Goal: Transaction & Acquisition: Purchase product/service

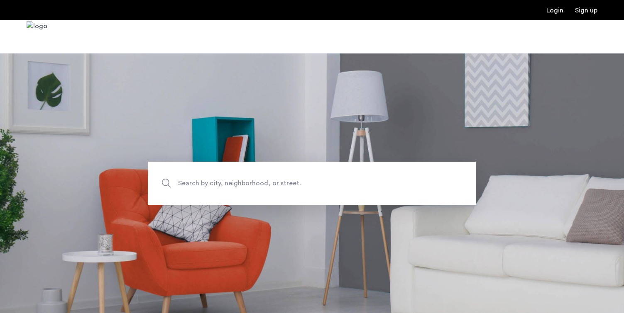
click at [272, 182] on span "Search by city, neighborhood, or street." at bounding box center [292, 183] width 229 height 11
click at [272, 182] on input "Search by city, neighborhood, or street." at bounding box center [311, 183] width 327 height 43
type input "******"
click at [245, 181] on span "Search by city, neighborhood, or street." at bounding box center [292, 183] width 229 height 11
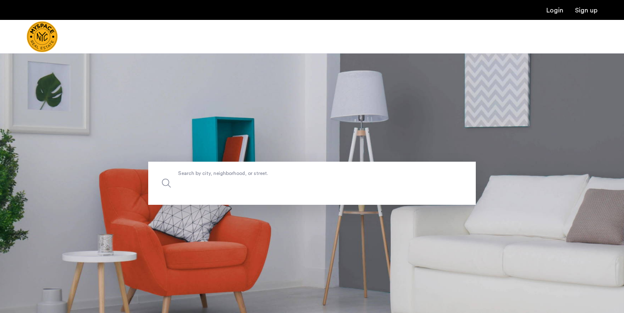
click at [245, 181] on input "Search by city, neighborhood, or street." at bounding box center [311, 183] width 327 height 43
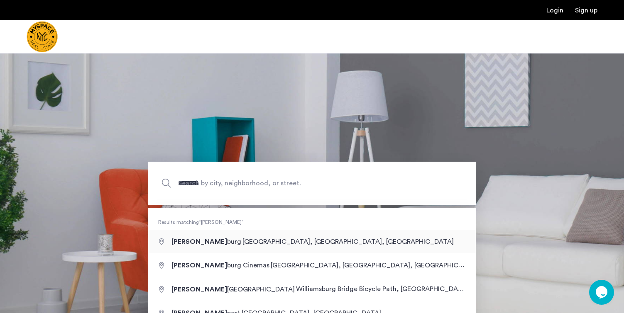
type input "**********"
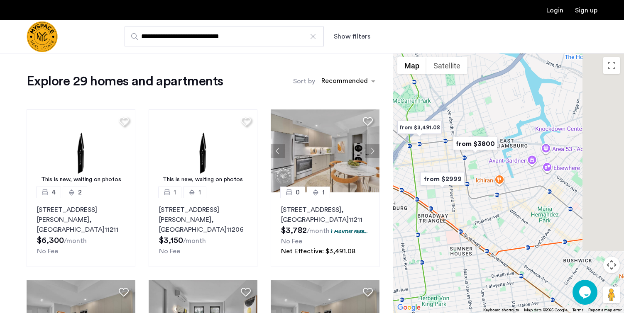
drag, startPoint x: 538, startPoint y: 151, endPoint x: 439, endPoint y: 117, distance: 104.6
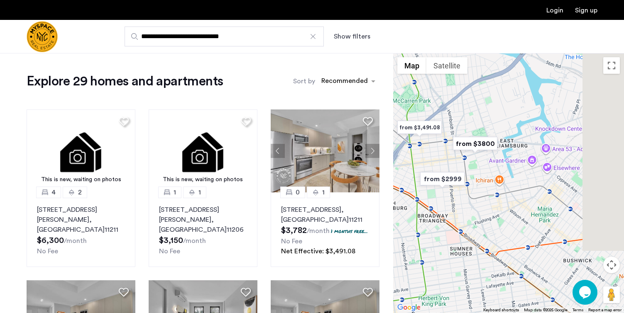
click at [439, 117] on div at bounding box center [508, 183] width 231 height 260
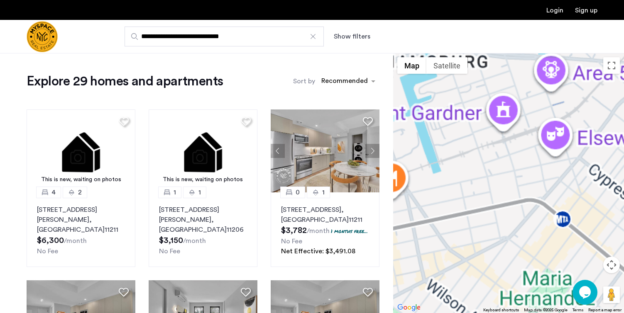
scroll to position [4, 0]
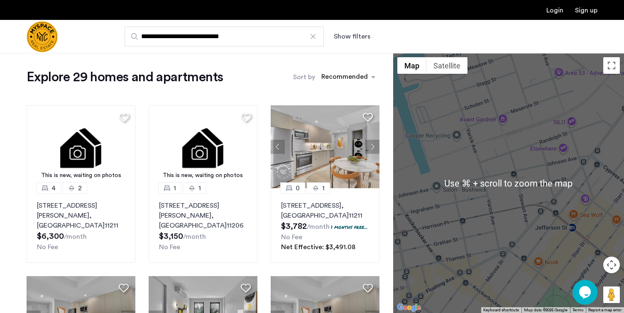
drag, startPoint x: 485, startPoint y: 188, endPoint x: 577, endPoint y: 190, distance: 92.2
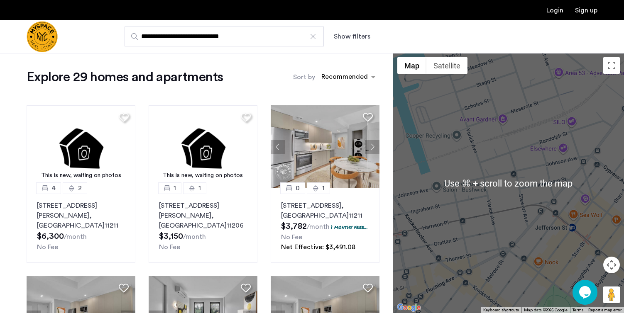
click at [561, 190] on div at bounding box center [508, 183] width 231 height 260
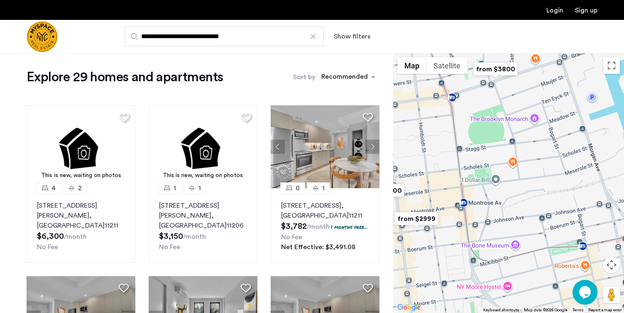
drag, startPoint x: 507, startPoint y: 178, endPoint x: 554, endPoint y: 178, distance: 46.9
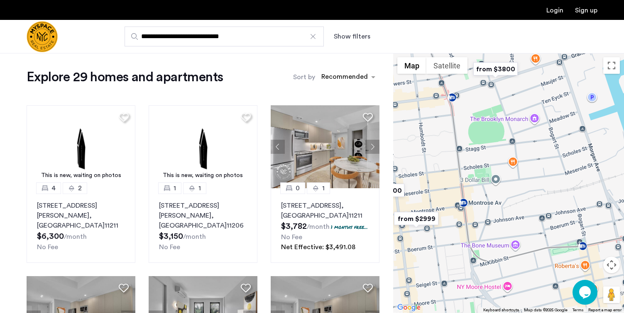
click at [554, 178] on div at bounding box center [508, 183] width 231 height 260
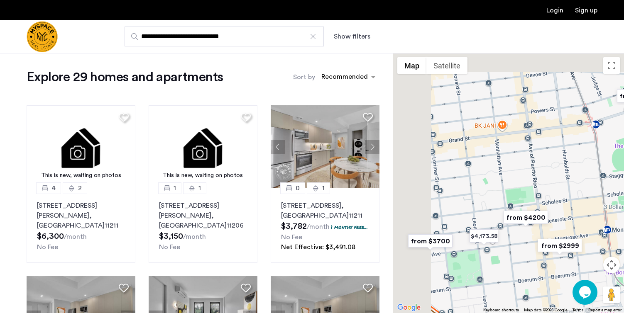
drag, startPoint x: 468, startPoint y: 159, endPoint x: 516, endPoint y: 186, distance: 54.8
click at [516, 186] on div at bounding box center [508, 183] width 231 height 260
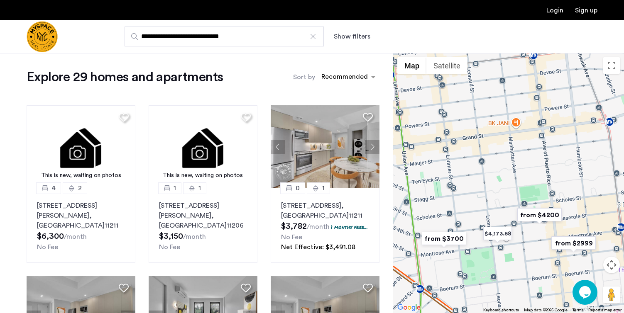
drag, startPoint x: 510, startPoint y: 174, endPoint x: 524, endPoint y: 170, distance: 15.1
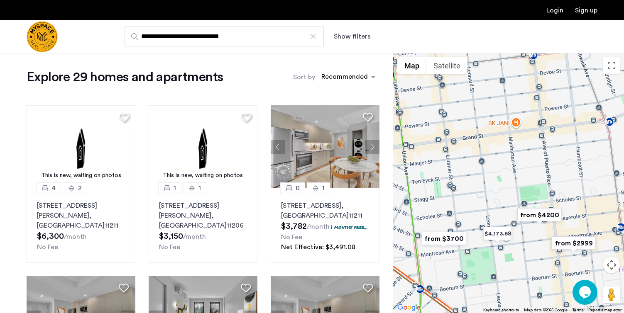
click at [524, 170] on div at bounding box center [508, 183] width 231 height 260
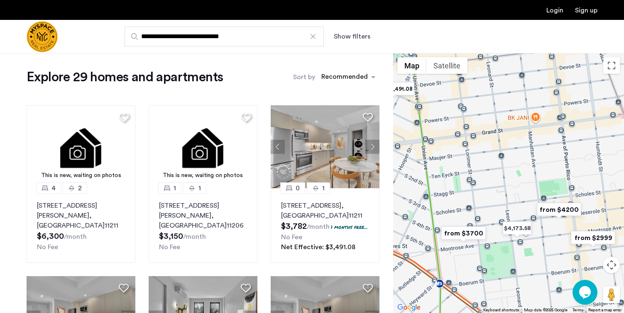
drag, startPoint x: 523, startPoint y: 170, endPoint x: 515, endPoint y: 183, distance: 15.1
click at [515, 183] on div at bounding box center [508, 183] width 231 height 260
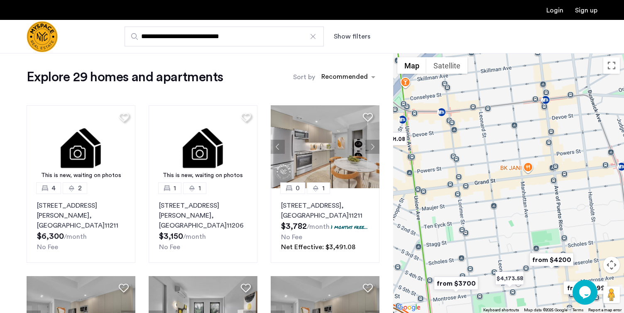
drag, startPoint x: 510, startPoint y: 192, endPoint x: 501, endPoint y: 247, distance: 55.5
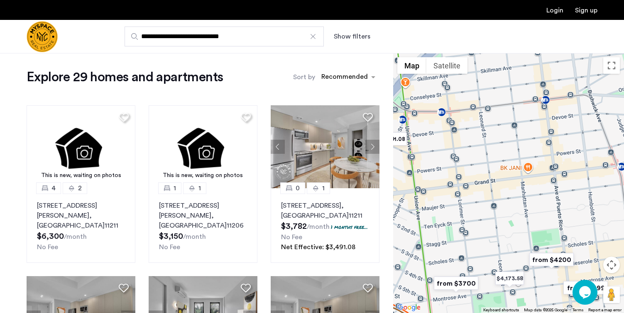
click at [501, 247] on div at bounding box center [508, 183] width 231 height 260
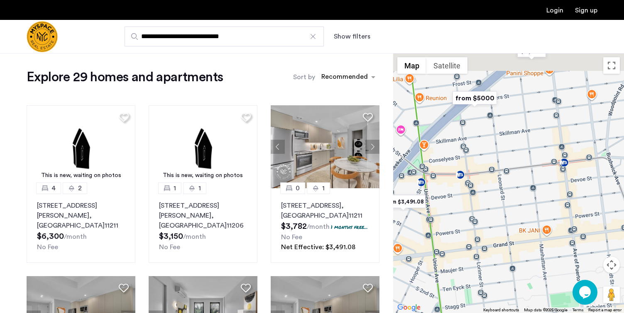
drag, startPoint x: 499, startPoint y: 195, endPoint x: 530, endPoint y: 232, distance: 48.7
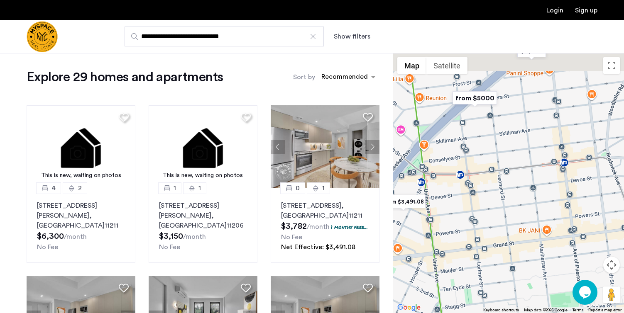
click at [530, 232] on div at bounding box center [508, 183] width 231 height 260
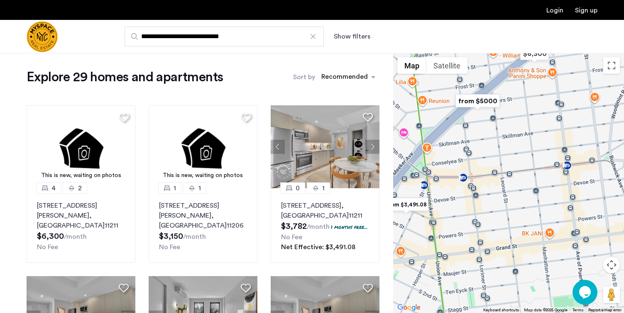
click at [477, 99] on img "from $5000" at bounding box center [477, 101] width 51 height 19
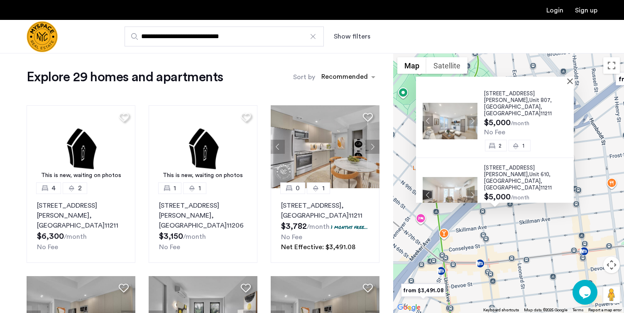
drag, startPoint x: 504, startPoint y: 254, endPoint x: 498, endPoint y: 240, distance: 15.0
click at [498, 240] on div "[STREET_ADDRESS][PERSON_NAME] $5,000 /month No Fee 2 1 [STREET_ADDRESS][PERSON_…" at bounding box center [508, 183] width 231 height 260
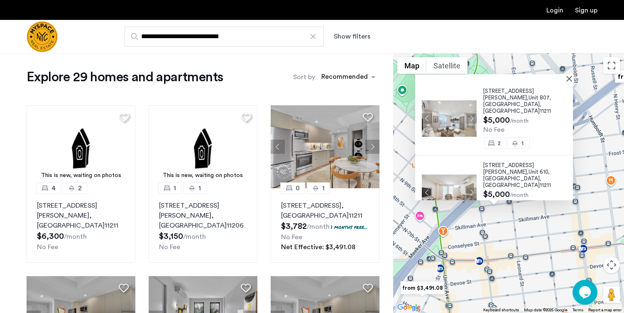
scroll to position [0, 0]
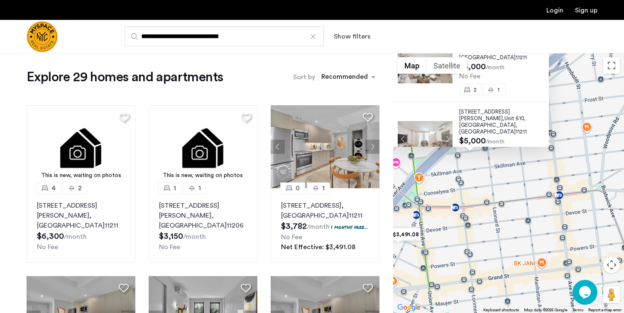
drag, startPoint x: 532, startPoint y: 201, endPoint x: 503, endPoint y: 128, distance: 78.1
click at [503, 128] on div "[STREET_ADDRESS][PERSON_NAME] $5,000 /month No Fee 2 1 [STREET_ADDRESS][PERSON_…" at bounding box center [508, 183] width 231 height 260
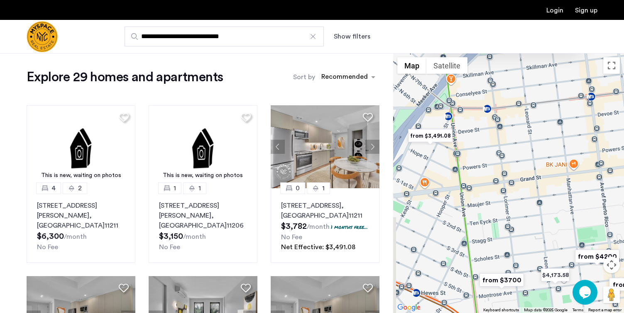
drag, startPoint x: 501, startPoint y: 164, endPoint x: 528, endPoint y: 110, distance: 59.6
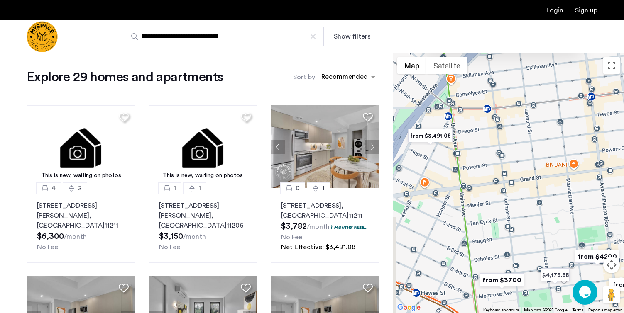
click at [528, 110] on div "[STREET_ADDRESS][PERSON_NAME] $5,000 /month No Fee 2 1 [STREET_ADDRESS][PERSON_…" at bounding box center [508, 183] width 231 height 260
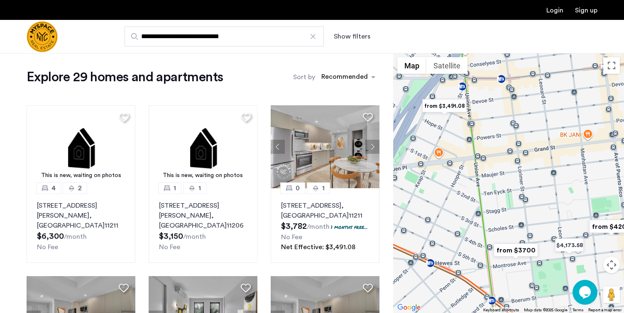
click at [509, 249] on img "from $3700" at bounding box center [515, 250] width 51 height 19
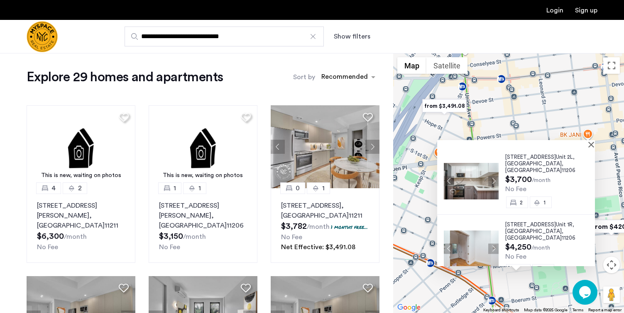
click at [489, 178] on button "Next apartment" at bounding box center [493, 181] width 10 height 10
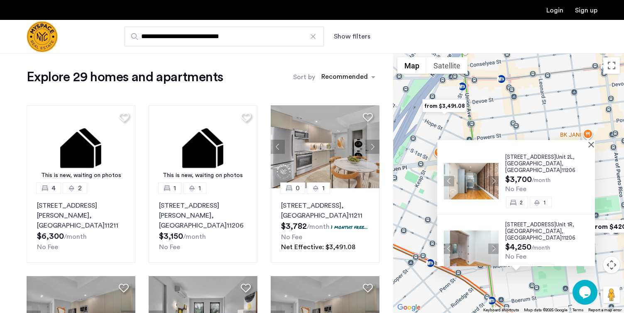
click at [528, 151] on div "[STREET_ADDRESS] $3,700 /month No Fee 2 1" at bounding box center [516, 181] width 158 height 68
click at [528, 162] on div "[STREET_ADDRESS]" at bounding box center [550, 164] width 90 height 20
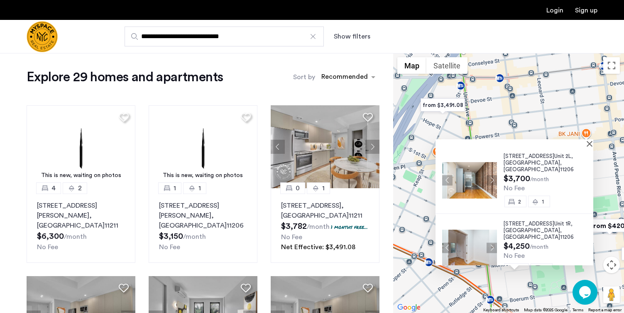
drag, startPoint x: 540, startPoint y: 118, endPoint x: 547, endPoint y: 130, distance: 13.2
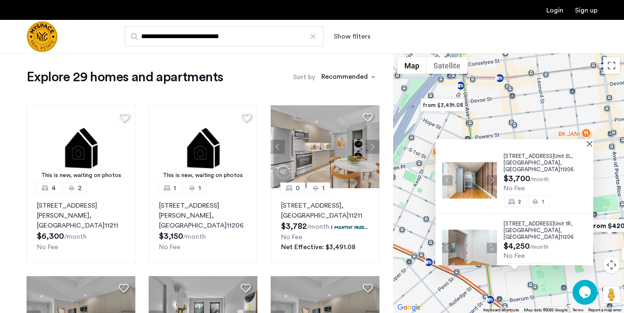
click at [517, 105] on div "[STREET_ADDRESS] $3,700 /month No Fee 2 [GEOGRAPHIC_DATA][STREET_ADDRESS] $4,25…" at bounding box center [508, 183] width 231 height 260
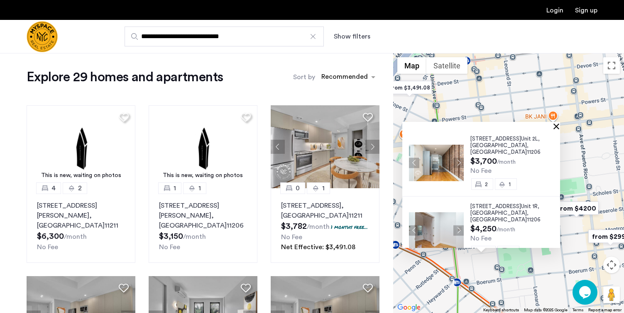
click at [559, 127] on button "Close" at bounding box center [558, 126] width 6 height 6
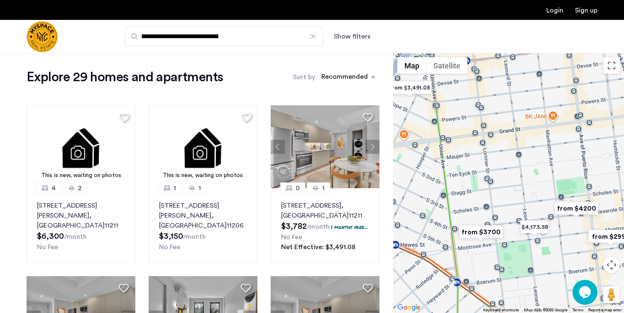
drag, startPoint x: 485, startPoint y: 218, endPoint x: 469, endPoint y: 182, distance: 39.0
click at [469, 183] on div "To navigate, press the arrow keys." at bounding box center [508, 183] width 231 height 260
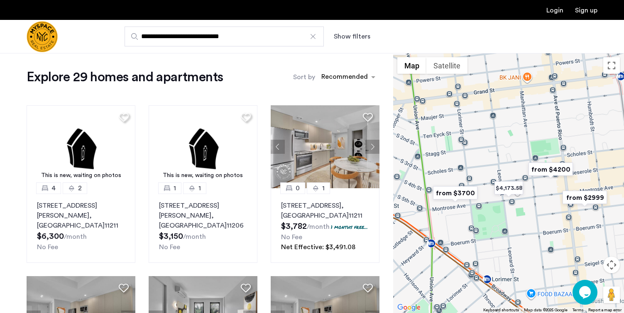
drag, startPoint x: 577, startPoint y: 203, endPoint x: 572, endPoint y: 203, distance: 5.0
click at [572, 203] on img "from $2999" at bounding box center [584, 197] width 51 height 19
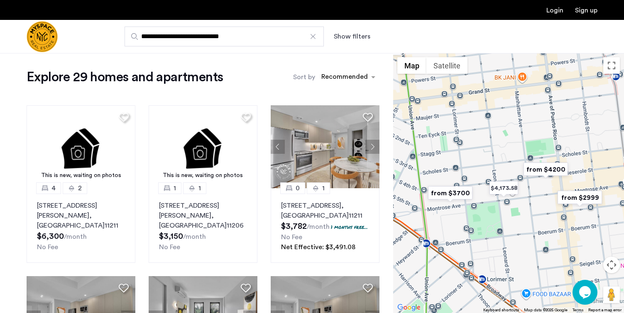
click at [580, 199] on img "from $2999" at bounding box center [579, 197] width 51 height 19
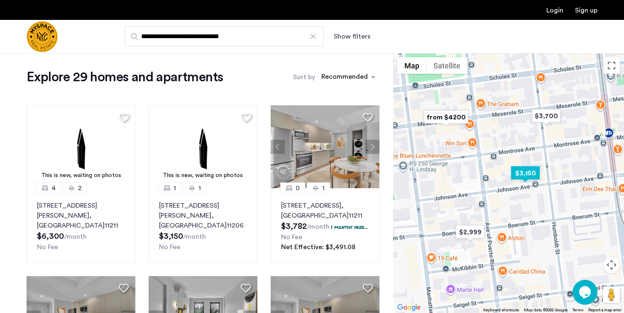
click at [532, 178] on img "$3,150" at bounding box center [525, 173] width 35 height 19
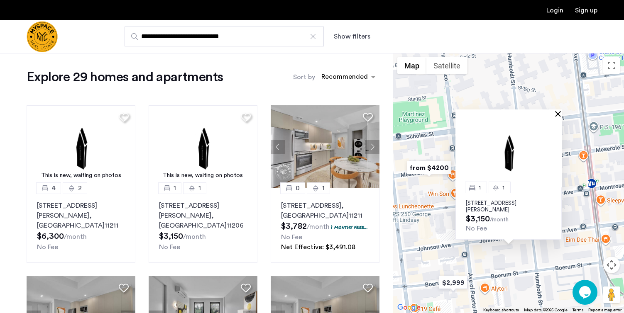
click at [557, 112] on button "Close" at bounding box center [560, 114] width 6 height 6
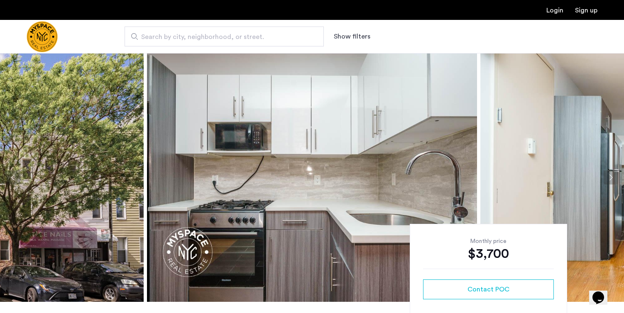
click at [280, 169] on img at bounding box center [312, 177] width 330 height 249
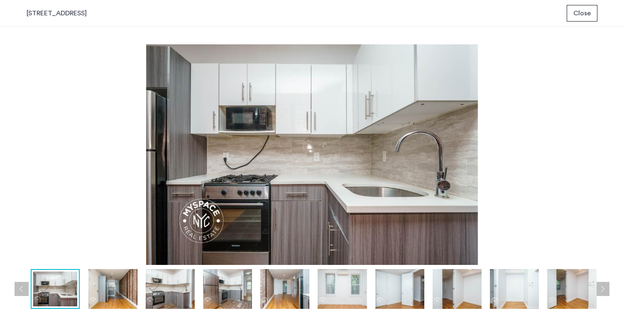
click at [193, 286] on img at bounding box center [170, 289] width 49 height 40
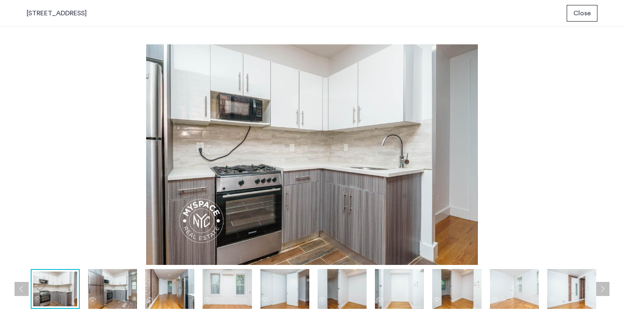
click at [236, 288] on img at bounding box center [227, 289] width 49 height 40
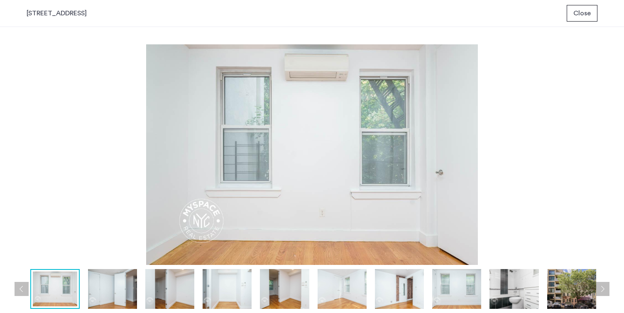
click at [259, 286] on div at bounding box center [170, 289] width 863 height 40
click at [273, 291] on img at bounding box center [284, 289] width 49 height 40
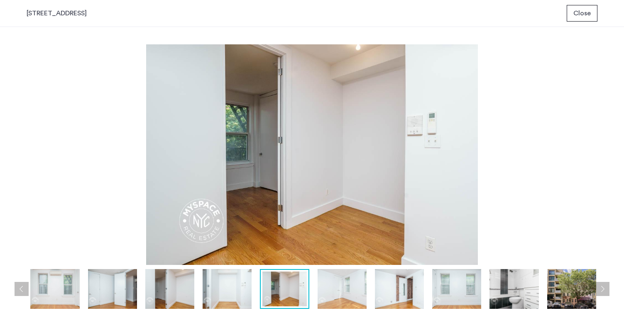
click at [335, 288] on img at bounding box center [342, 289] width 49 height 40
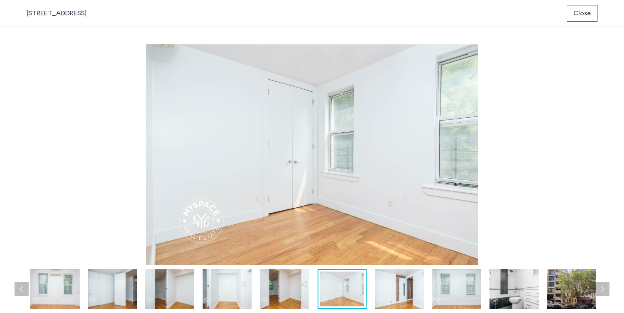
click at [383, 291] on img at bounding box center [399, 289] width 49 height 40
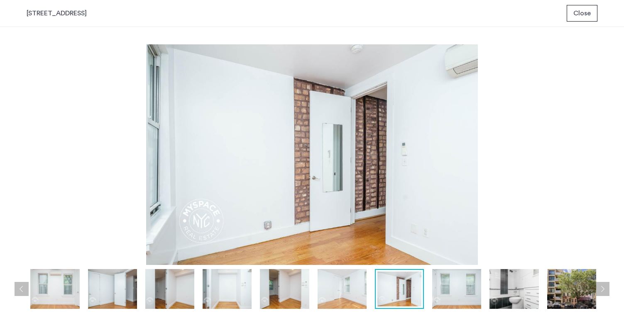
click at [446, 295] on img at bounding box center [456, 289] width 49 height 40
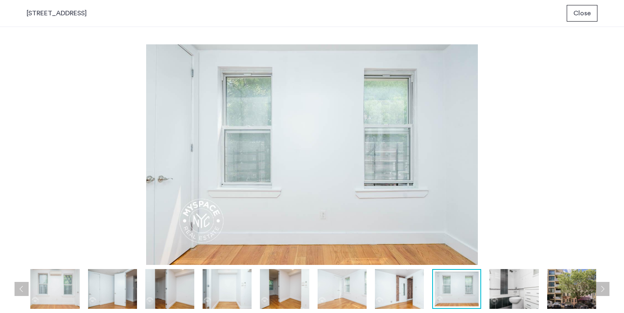
click at [501, 295] on img at bounding box center [513, 289] width 49 height 40
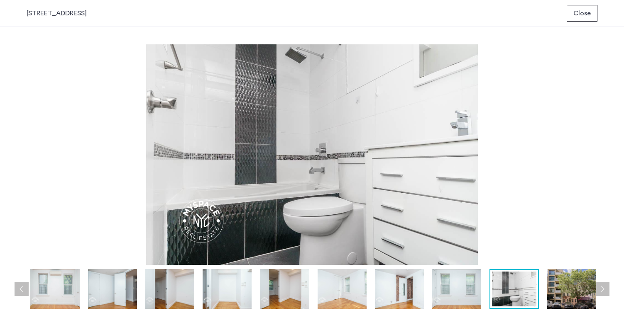
click at [562, 286] on img at bounding box center [571, 289] width 49 height 40
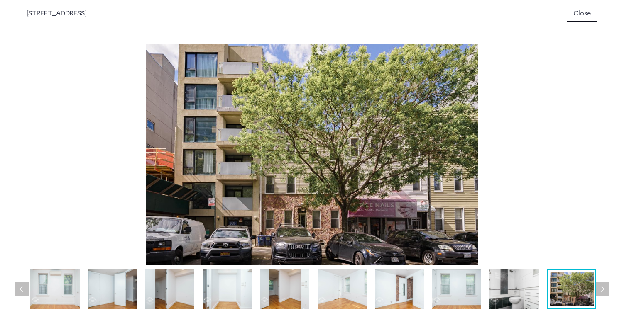
click at [600, 286] on button "Next apartment" at bounding box center [602, 289] width 14 height 14
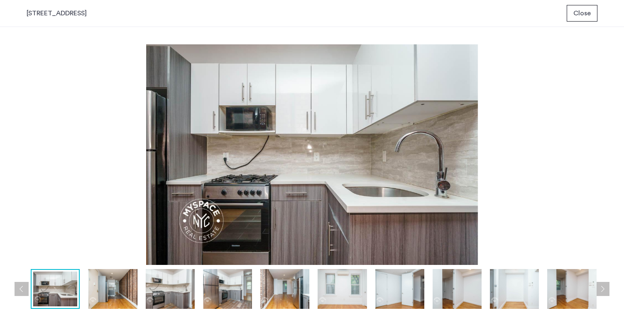
click at [547, 291] on img at bounding box center [571, 289] width 49 height 40
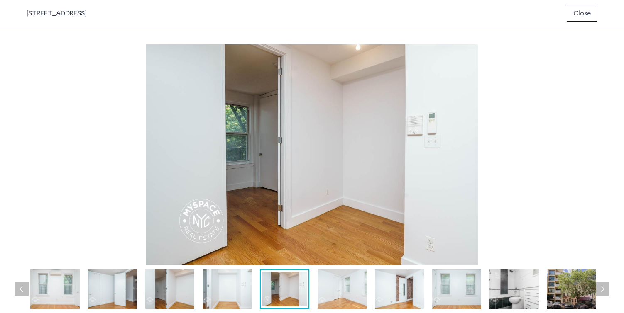
click at [515, 292] on img at bounding box center [513, 289] width 49 height 40
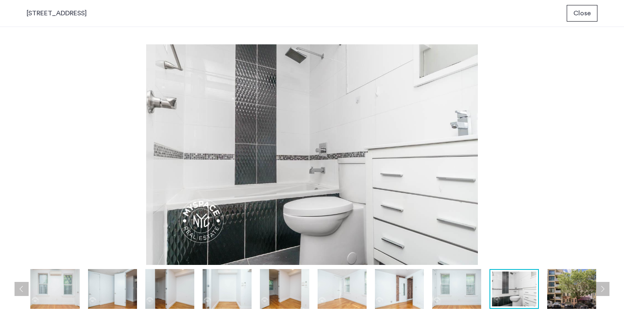
drag, startPoint x: 469, startPoint y: 288, endPoint x: 489, endPoint y: 288, distance: 19.9
click at [470, 288] on img at bounding box center [456, 289] width 49 height 40
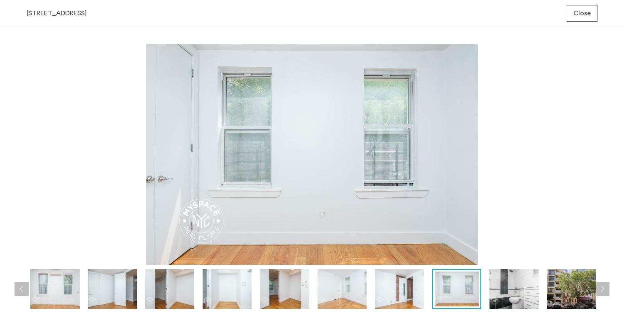
click at [564, 291] on img at bounding box center [571, 289] width 49 height 40
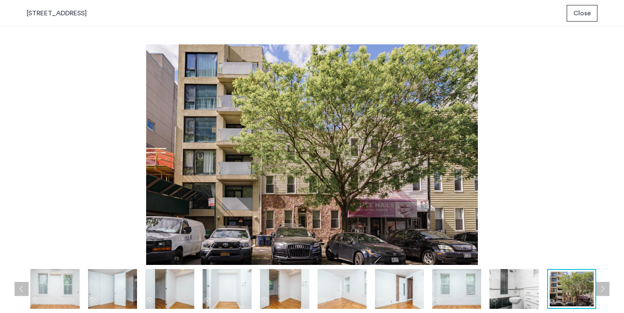
click at [604, 289] on button "Next apartment" at bounding box center [602, 289] width 14 height 14
